Goal: Transaction & Acquisition: Purchase product/service

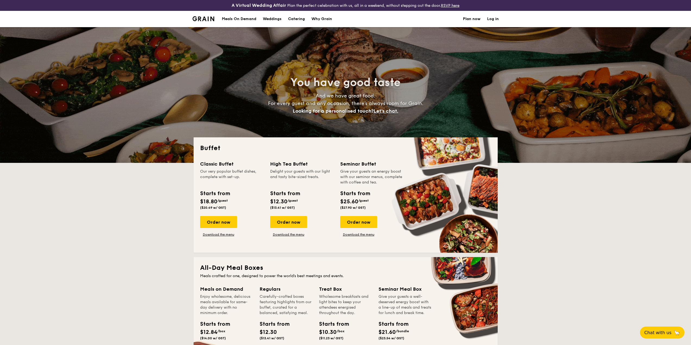
select select
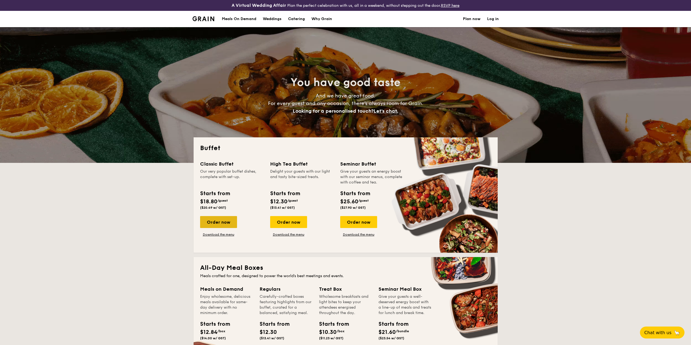
click at [219, 224] on div "Order now" at bounding box center [218, 222] width 37 height 12
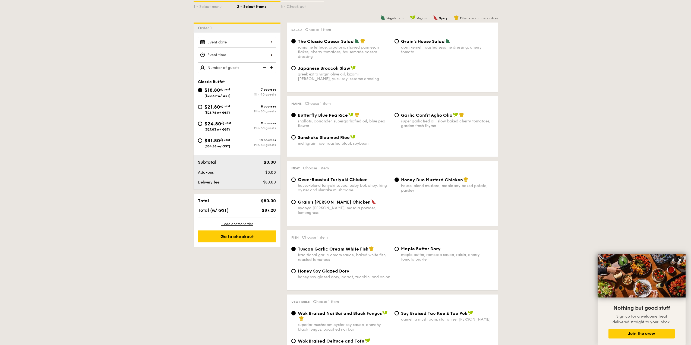
scroll to position [109, 0]
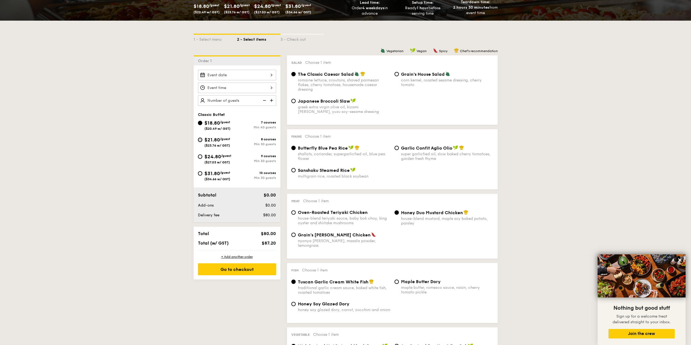
click at [200, 142] on input "$21.80 /guest ($23.76 w/ GST) 8 courses Min 30 guests" at bounding box center [200, 140] width 4 height 4
radio input "true"
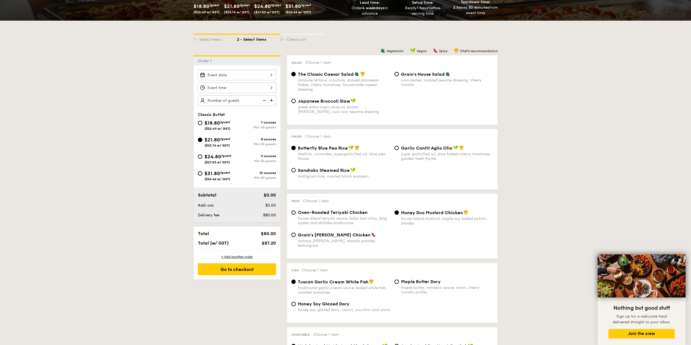
radio input "true"
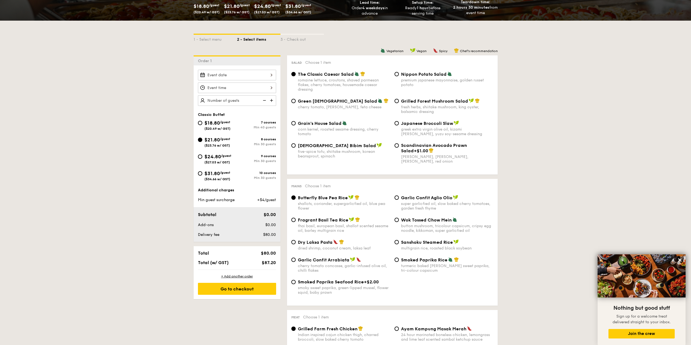
click at [271, 102] on img at bounding box center [272, 100] width 8 height 10
click at [265, 102] on img at bounding box center [264, 100] width 8 height 10
type input "20 guests"
click at [265, 102] on img at bounding box center [264, 100] width 8 height 10
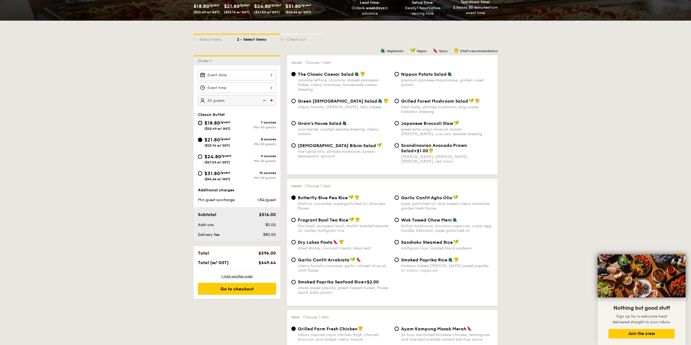
click at [202, 124] on input "$18.80 /guest ($20.49 w/ GST) 7 courses Min 40 guests" at bounding box center [200, 123] width 4 height 4
radio input "true"
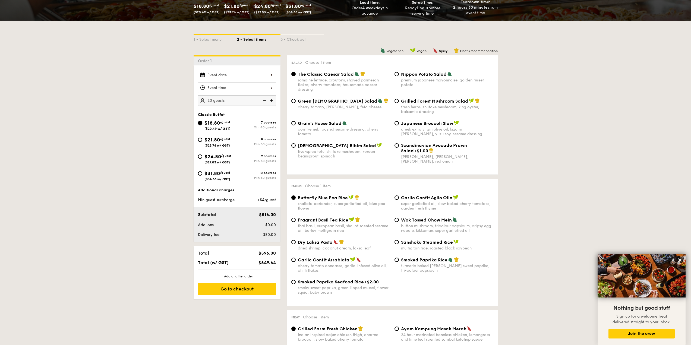
radio input "true"
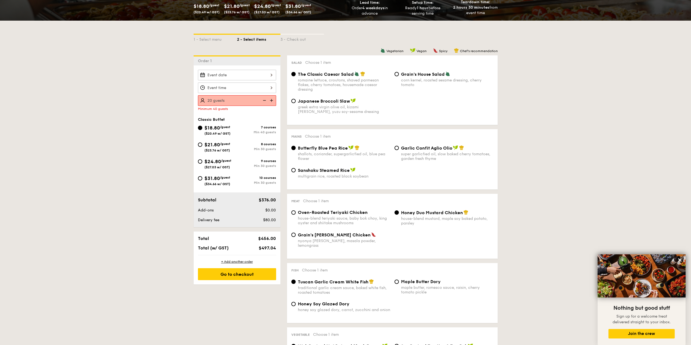
click at [198, 147] on div "$21.80 /guest ($23.76 w/ GST)" at bounding box center [217, 146] width 39 height 11
click at [198, 144] on input "$21.80 /guest ($23.76 w/ GST) 8 courses Min 30 guests" at bounding box center [200, 145] width 4 height 4
radio input "true"
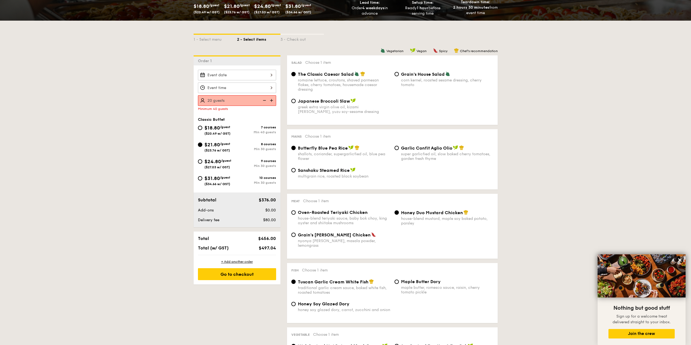
radio input "true"
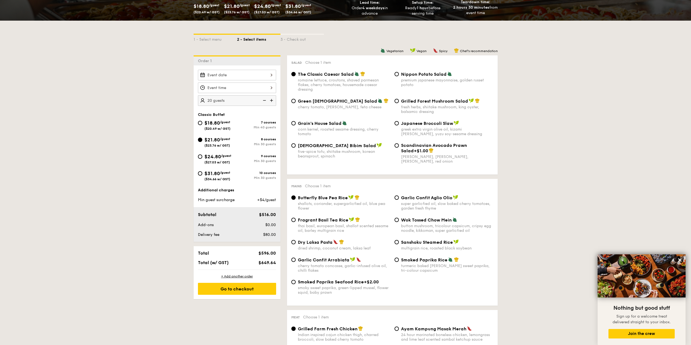
click at [267, 99] on img at bounding box center [264, 100] width 8 height 10
click at [272, 100] on img at bounding box center [272, 100] width 8 height 10
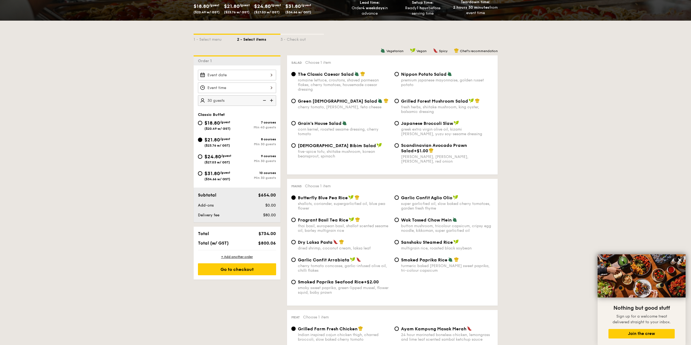
click at [265, 102] on img at bounding box center [264, 100] width 8 height 10
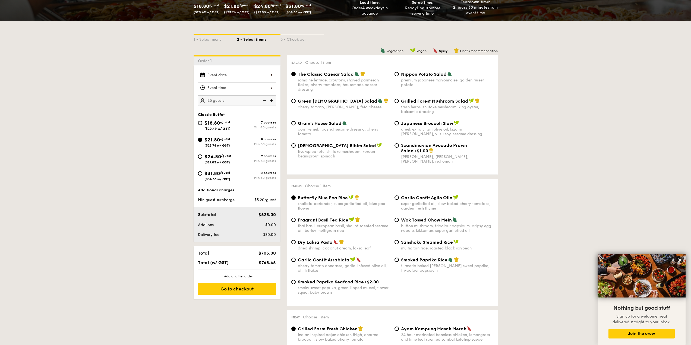
click at [265, 102] on img at bounding box center [264, 100] width 8 height 10
type input "20 guests"
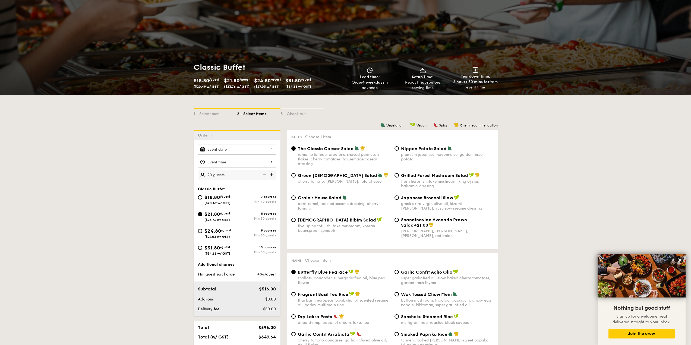
scroll to position [0, 0]
